Goal: Use online tool/utility: Utilize a website feature to perform a specific function

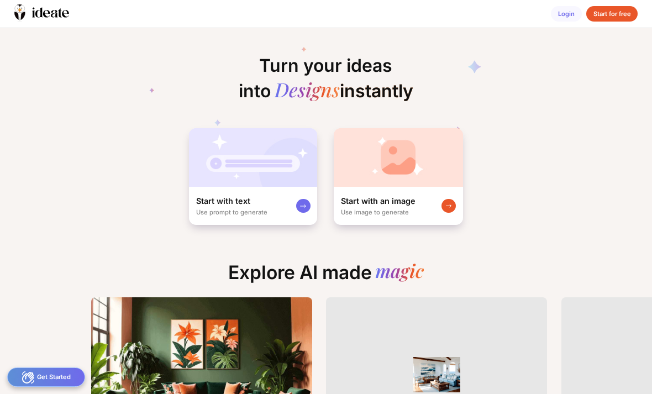
scroll to position [0, 152]
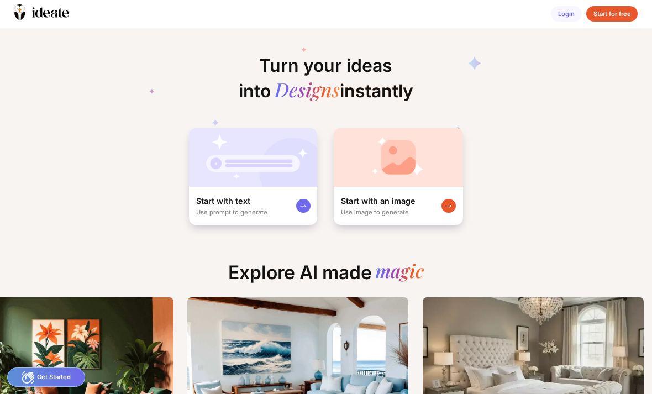
click at [213, 176] on img at bounding box center [253, 157] width 128 height 59
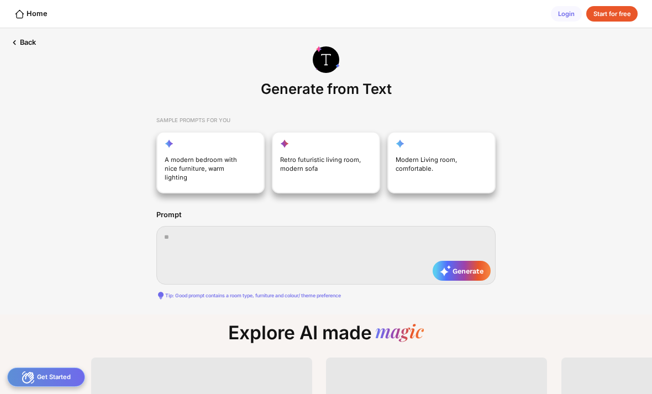
scroll to position [0, 87]
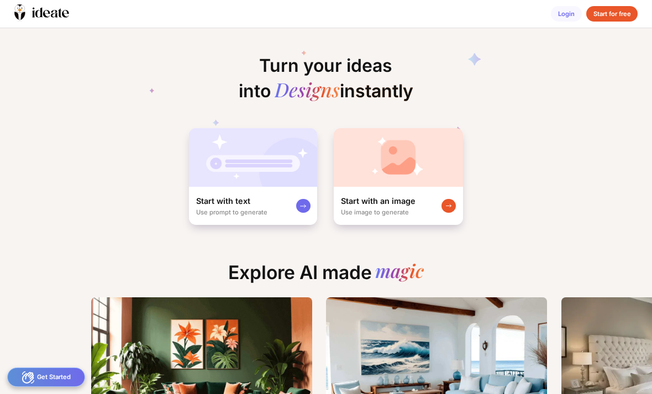
scroll to position [0, 161]
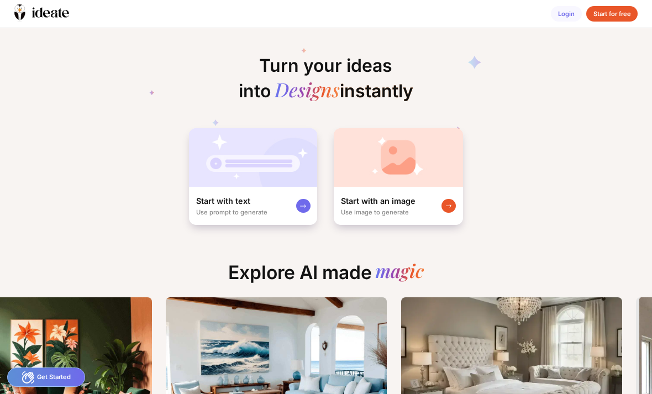
click at [389, 183] on img at bounding box center [398, 157] width 129 height 59
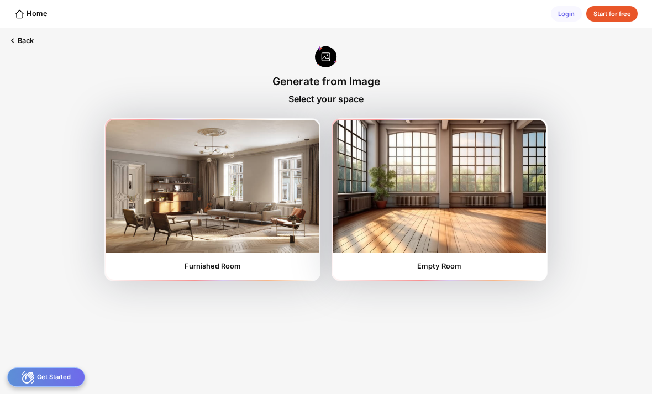
click at [166, 216] on img at bounding box center [212, 186] width 213 height 133
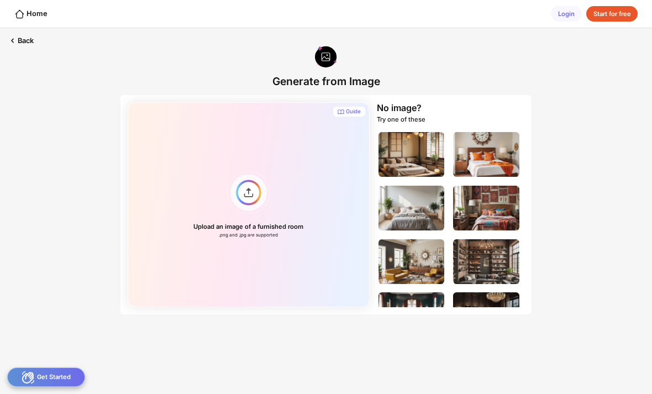
click at [239, 192] on div "Upload an image of a furnished room .png and .jpg are supported" at bounding box center [249, 204] width 242 height 205
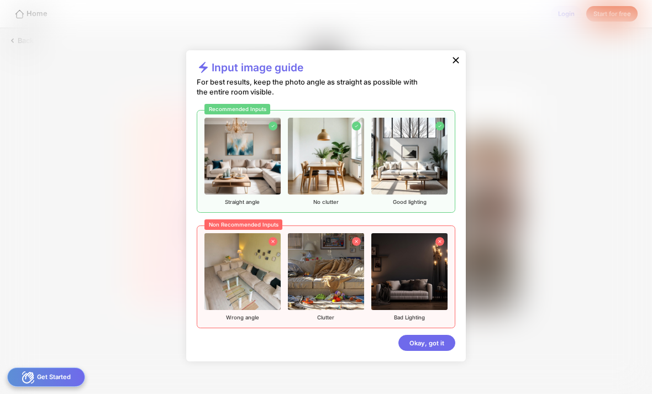
click at [423, 340] on div "Okay, got it" at bounding box center [426, 343] width 57 height 16
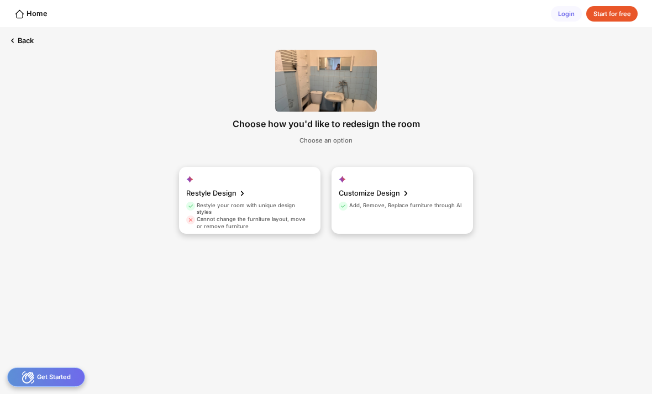
click at [406, 183] on div "Customize Design Add, Remove, Replace furniture through AI" at bounding box center [401, 200] width 141 height 67
